Goal: Task Accomplishment & Management: Manage account settings

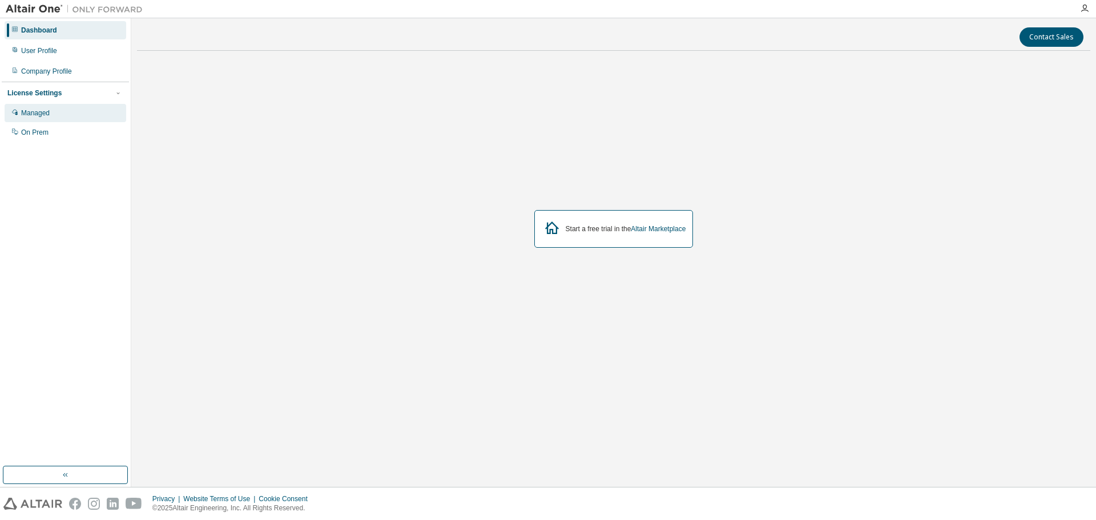
click at [50, 117] on div "Managed" at bounding box center [35, 112] width 29 height 9
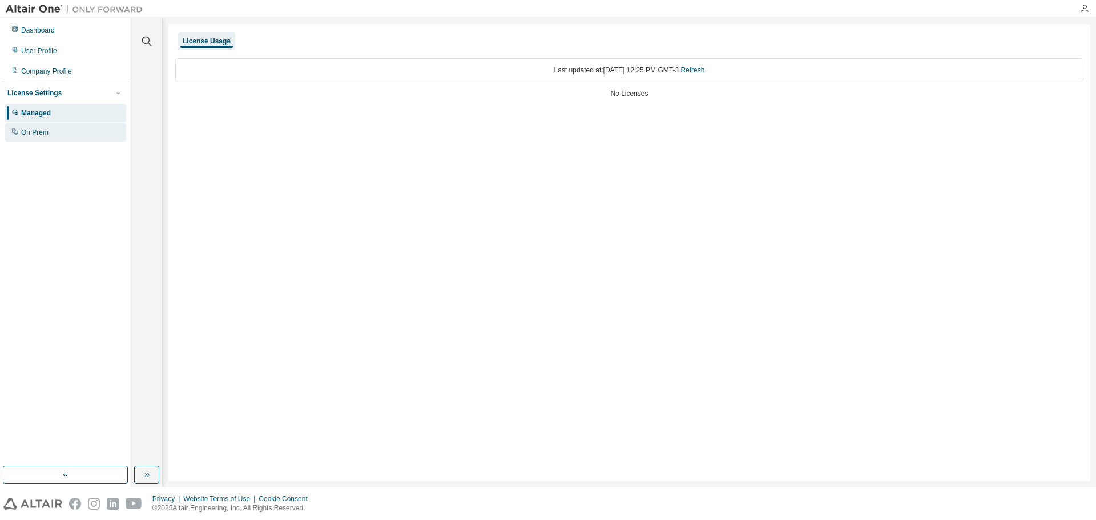
click at [43, 134] on div "On Prem" at bounding box center [34, 132] width 27 height 9
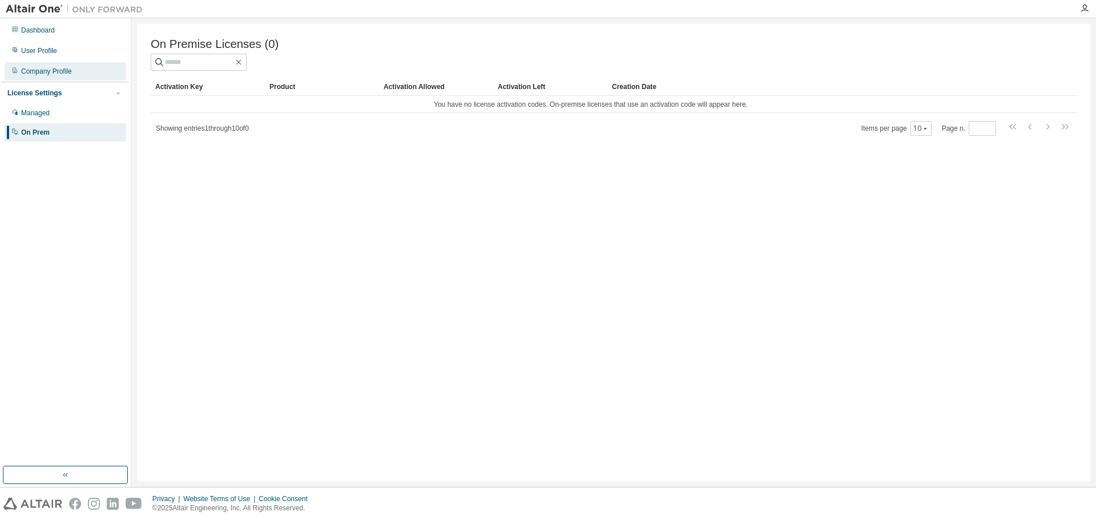
click at [51, 74] on div "Company Profile" at bounding box center [46, 71] width 51 height 9
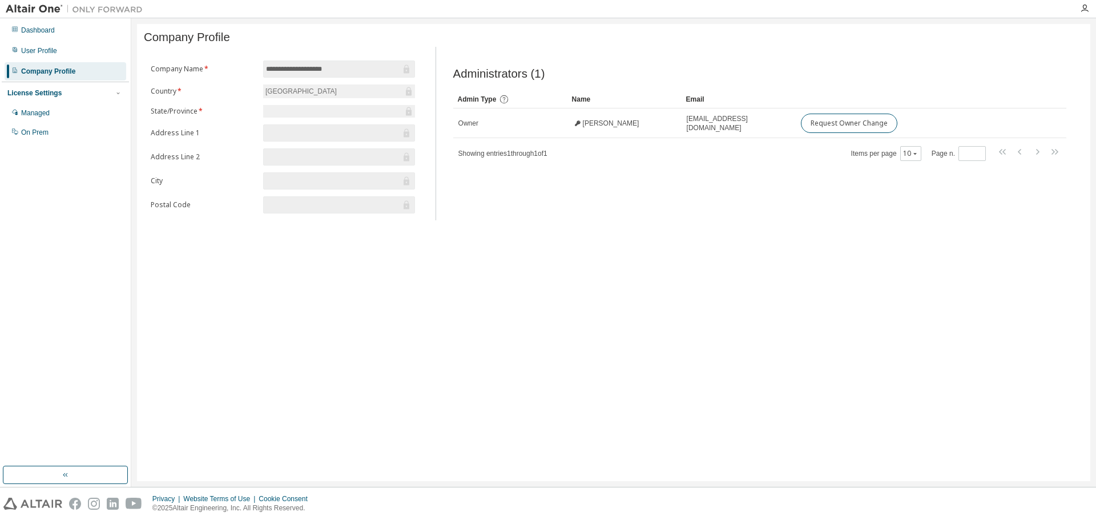
click at [52, 62] on div "Dashboard User Profile Company Profile License Settings Managed On Prem" at bounding box center [65, 81] width 127 height 123
click at [47, 54] on div "User Profile" at bounding box center [39, 50] width 36 height 9
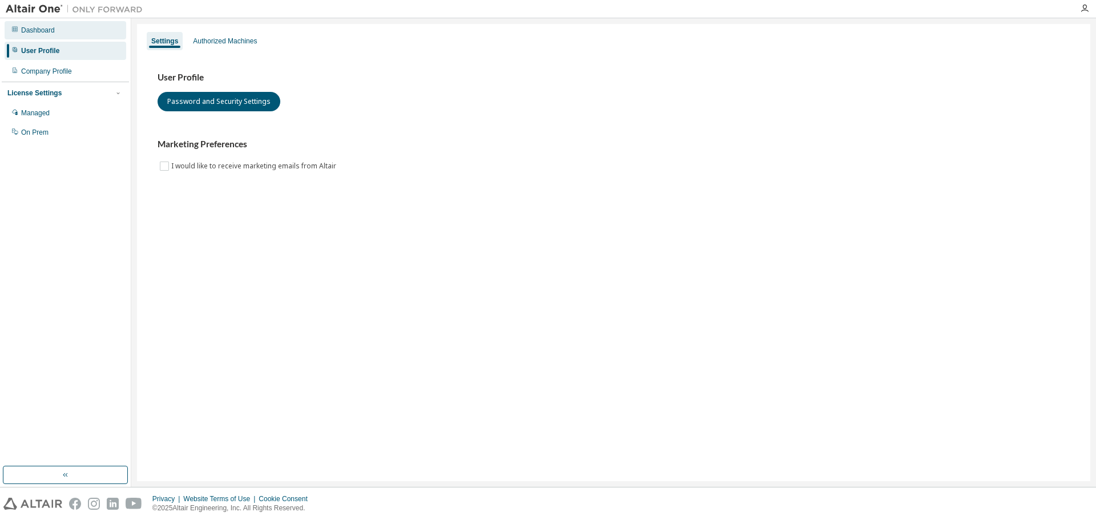
click at [47, 35] on div "Dashboard" at bounding box center [66, 30] width 122 height 18
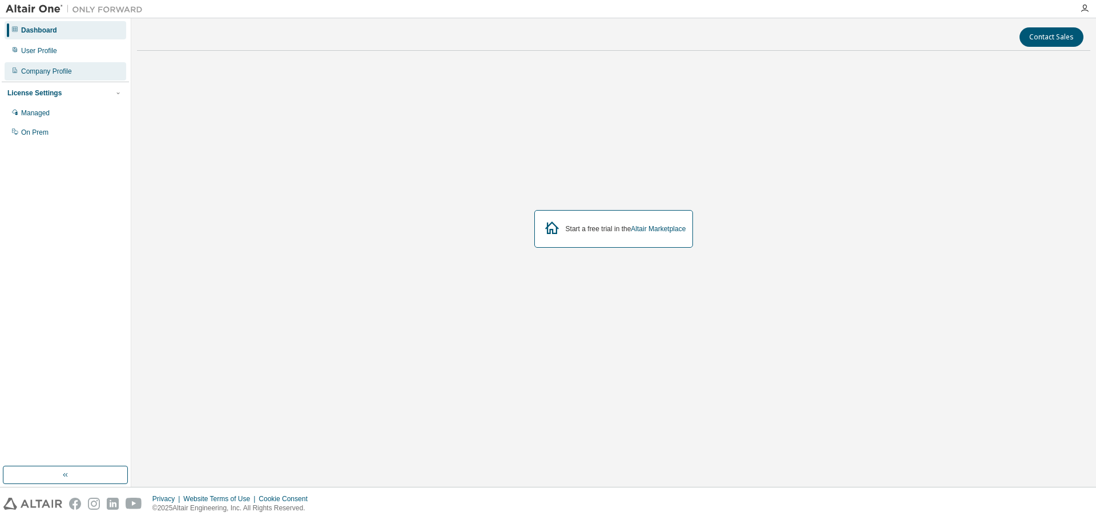
click at [48, 62] on div "Company Profile" at bounding box center [66, 71] width 122 height 18
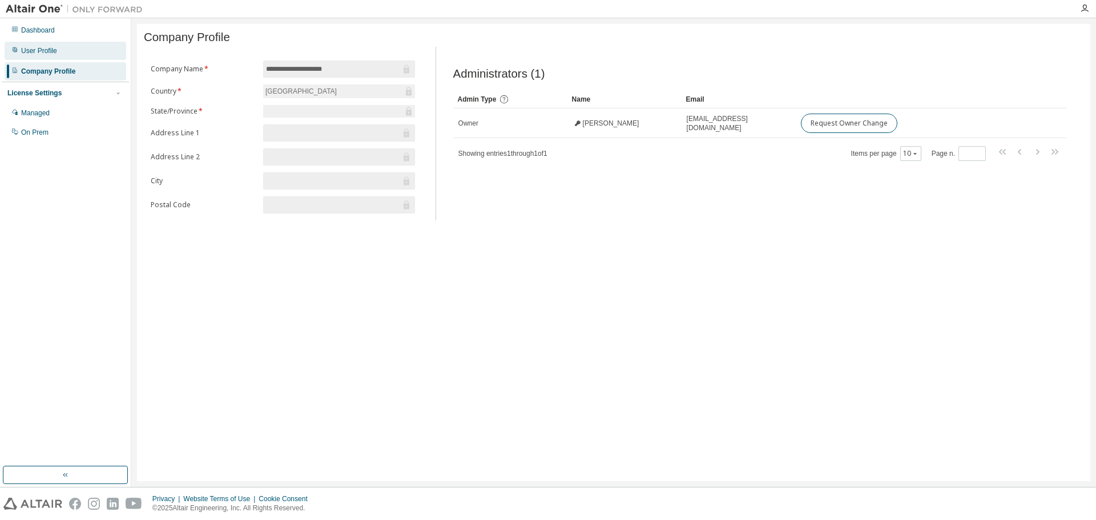
click at [48, 56] on div "User Profile" at bounding box center [66, 51] width 122 height 18
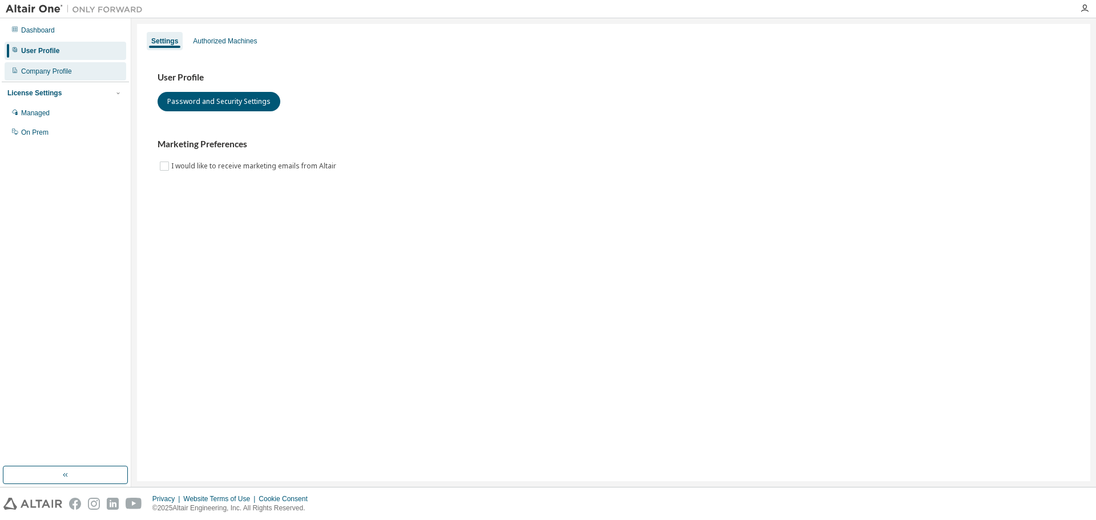
click at [46, 70] on div "Company Profile" at bounding box center [46, 71] width 51 height 9
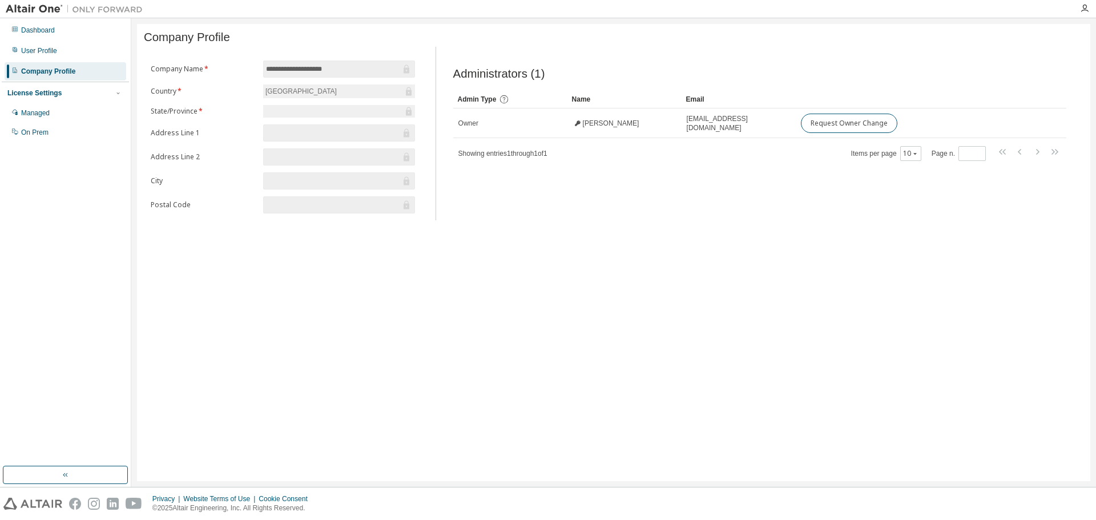
click at [76, 92] on div "License Settings" at bounding box center [65, 93] width 116 height 10
click at [63, 93] on div "License Settings" at bounding box center [65, 93] width 116 height 10
click at [50, 113] on div "Managed" at bounding box center [35, 112] width 29 height 9
click at [27, 26] on div "Dashboard" at bounding box center [38, 30] width 34 height 9
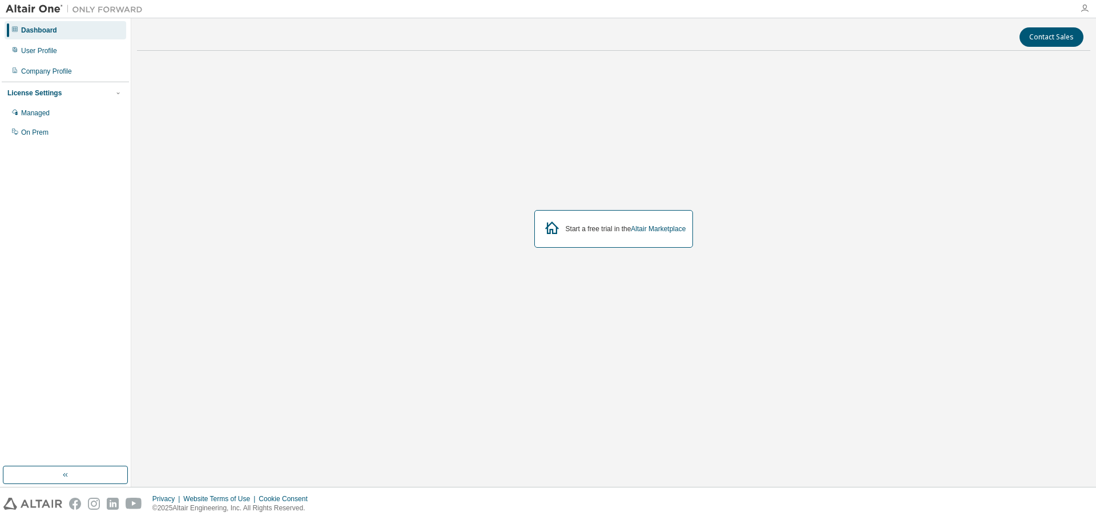
click at [1085, 11] on icon "button" at bounding box center [1084, 8] width 9 height 9
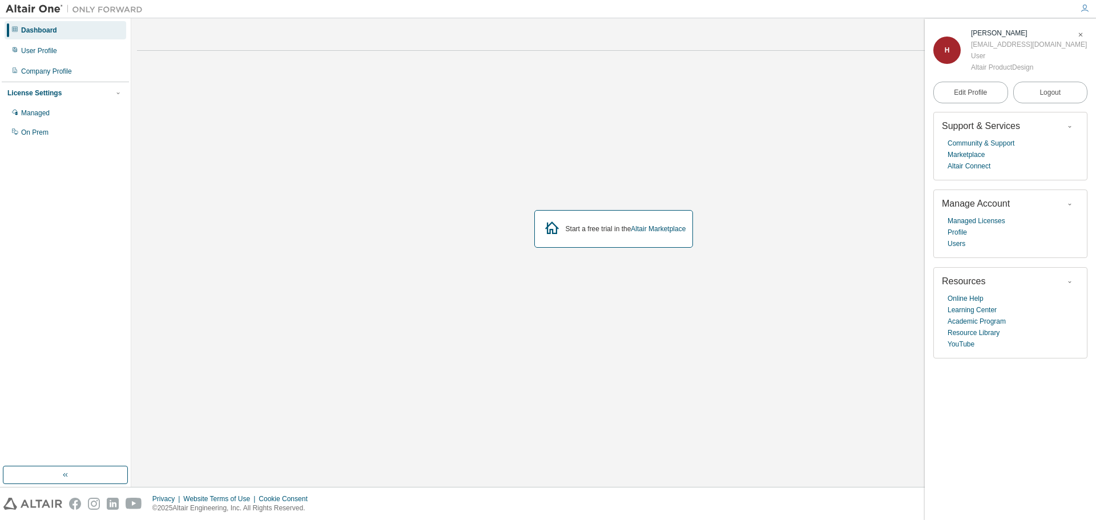
click at [25, 6] on img at bounding box center [77, 8] width 143 height 11
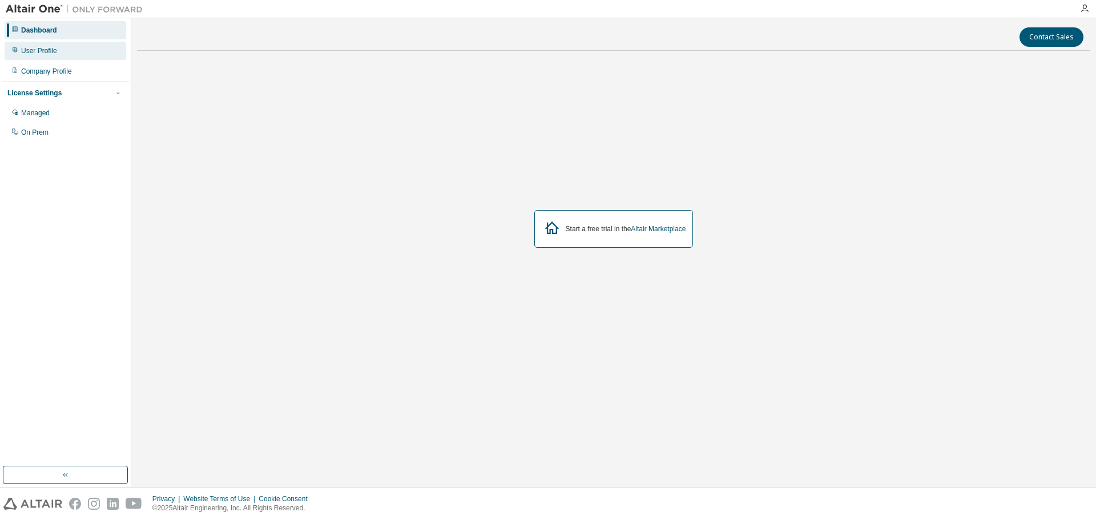
click at [42, 51] on div "User Profile" at bounding box center [39, 50] width 36 height 9
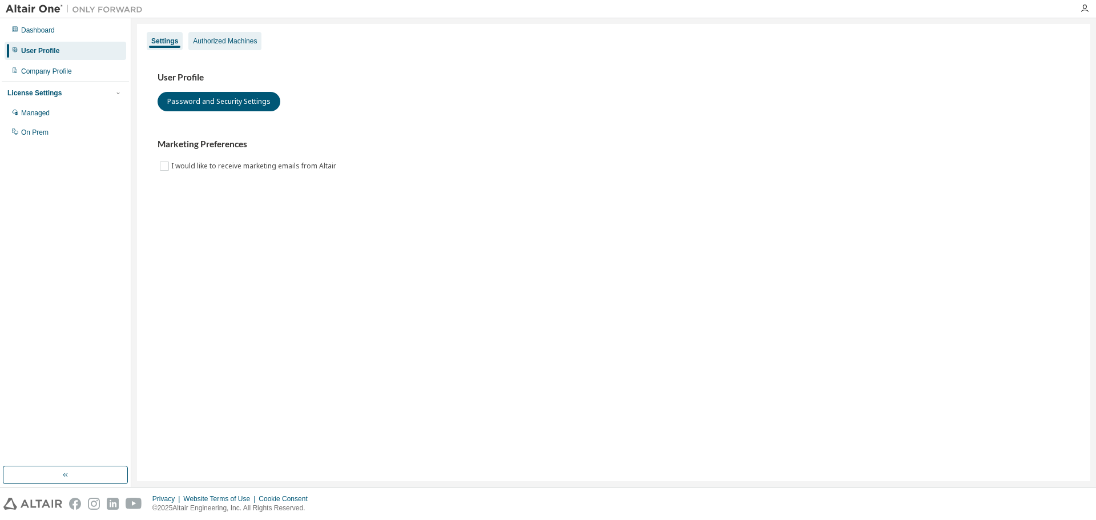
click at [229, 43] on div "Authorized Machines" at bounding box center [225, 41] width 64 height 9
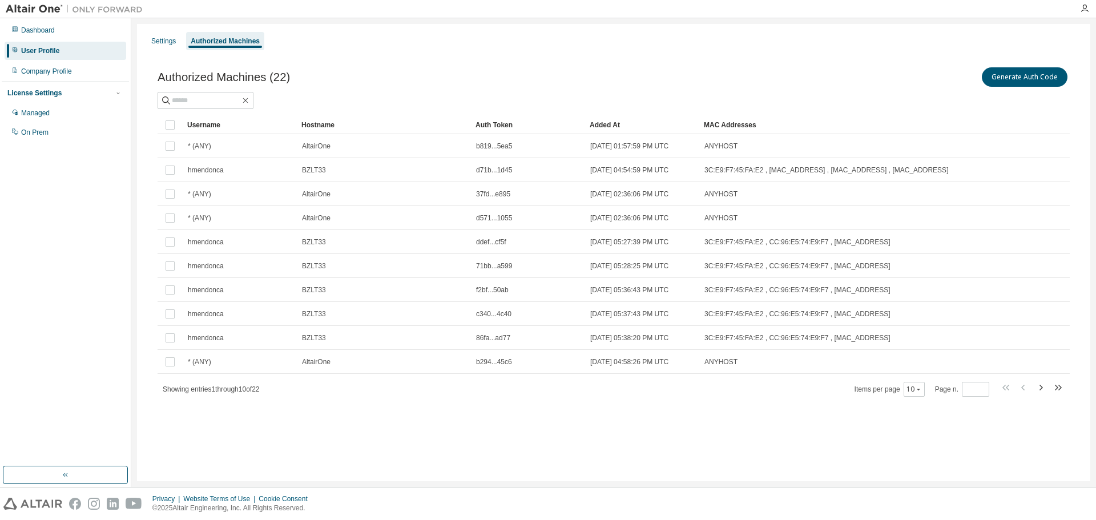
drag, startPoint x: 412, startPoint y: 126, endPoint x: 472, endPoint y: 130, distance: 60.0
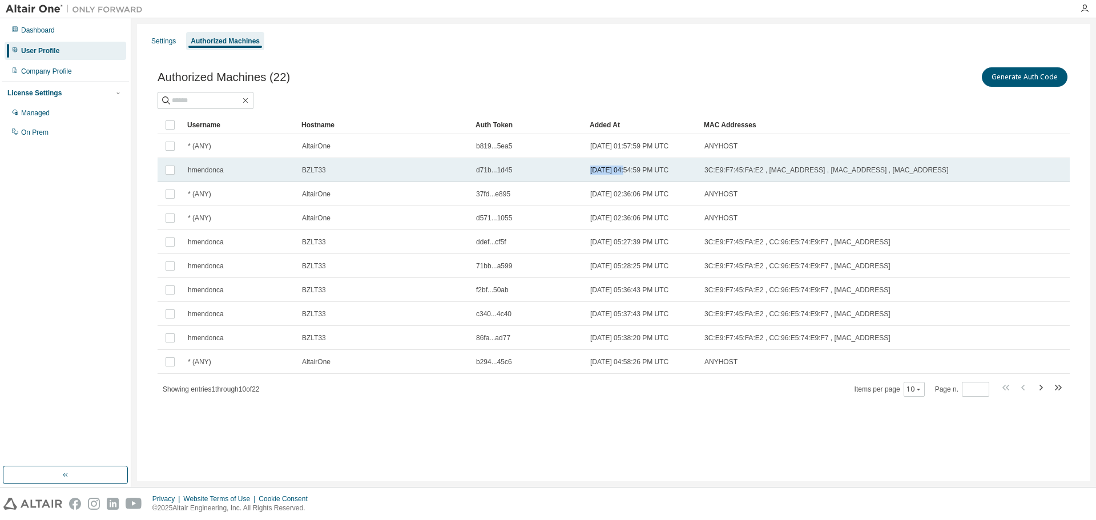
drag, startPoint x: 624, startPoint y: 169, endPoint x: 588, endPoint y: 170, distance: 36.5
click at [588, 170] on td "[DATE] 04:54:59 PM UTC" at bounding box center [642, 170] width 114 height 24
click at [169, 163] on td at bounding box center [170, 170] width 25 height 24
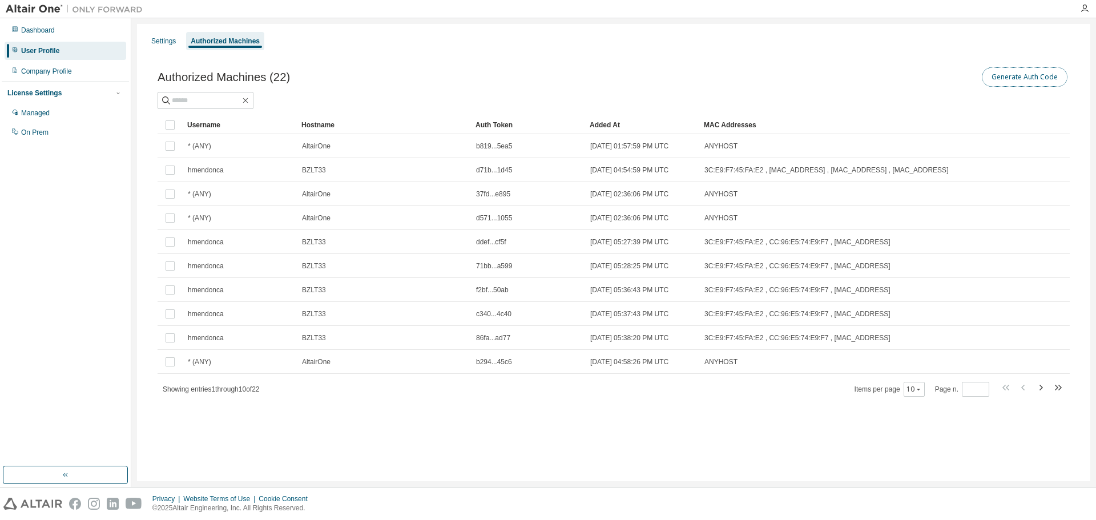
click at [1008, 79] on button "Generate Auth Code" at bounding box center [1025, 76] width 86 height 19
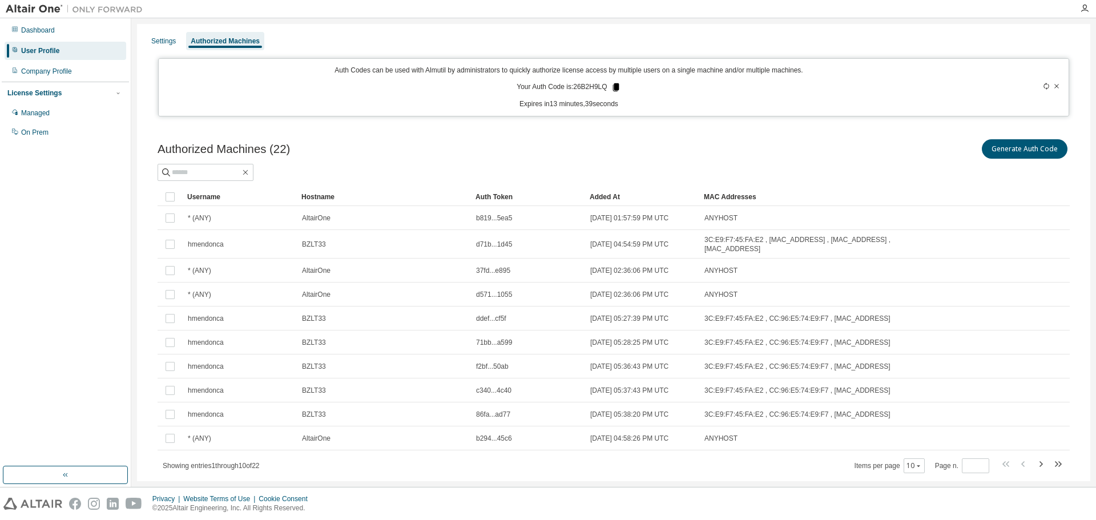
click at [617, 86] on icon at bounding box center [615, 87] width 6 height 8
click at [595, 140] on div "Authorized Machines (22) Generate Auth Code" at bounding box center [614, 149] width 912 height 24
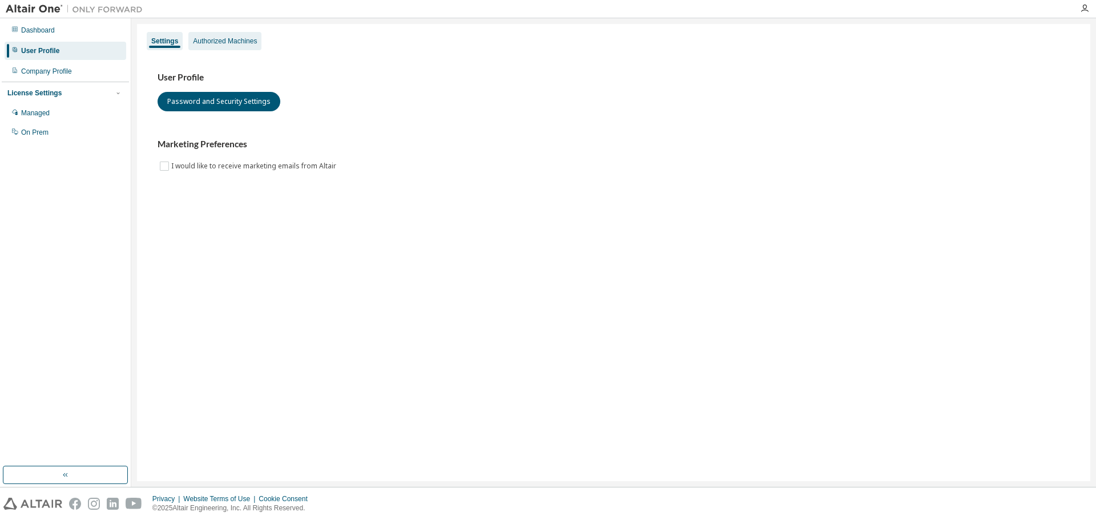
click at [229, 49] on div "Authorized Machines" at bounding box center [224, 41] width 73 height 18
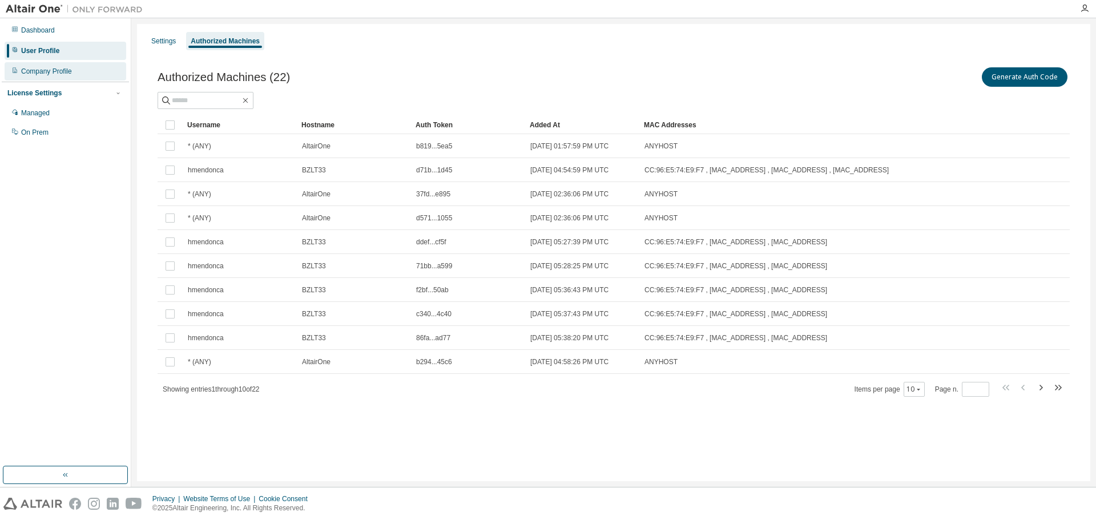
click at [86, 72] on div "Company Profile" at bounding box center [66, 71] width 122 height 18
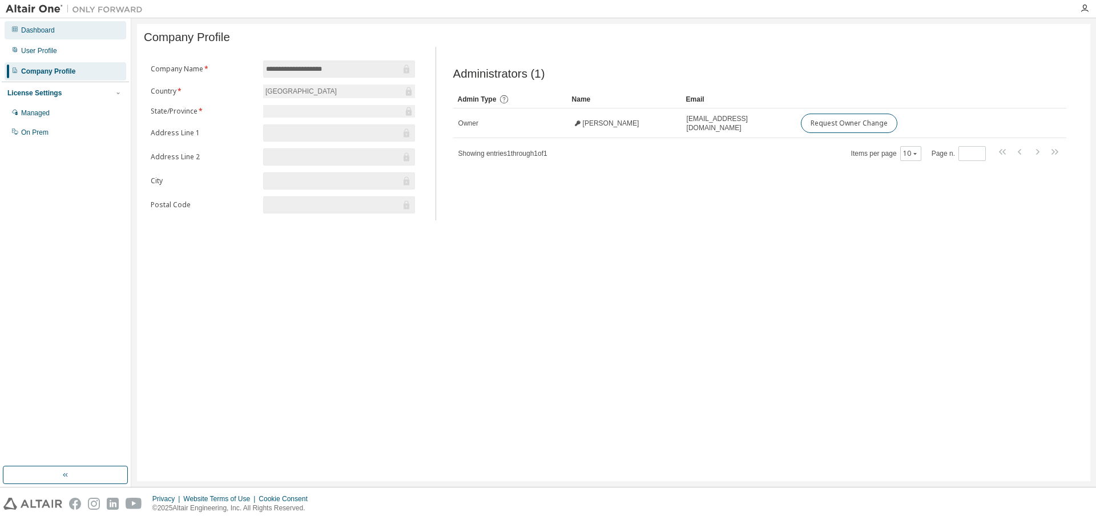
click at [62, 39] on div "Dashboard" at bounding box center [66, 30] width 122 height 18
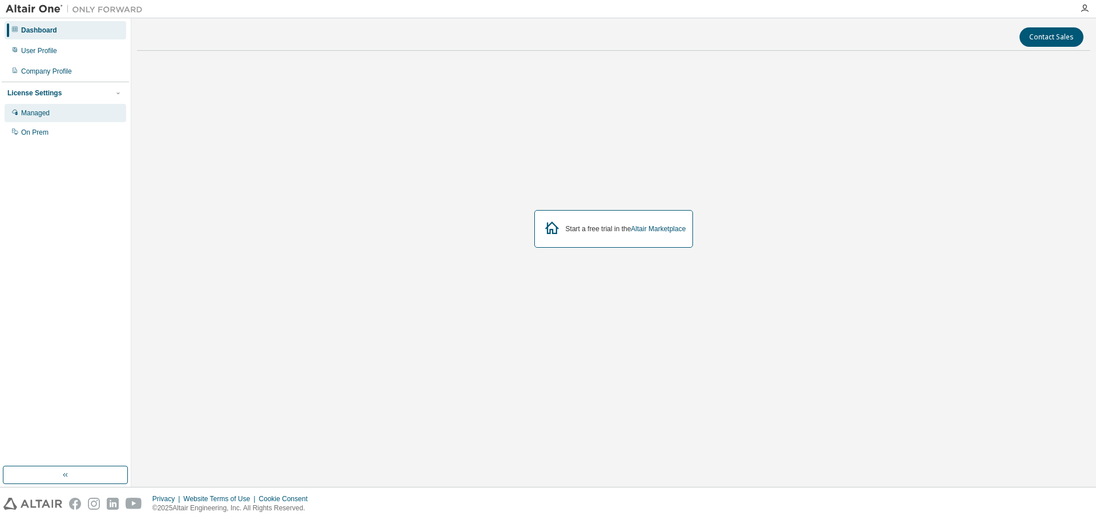
click at [45, 111] on div "Managed" at bounding box center [35, 112] width 29 height 9
